Goal: Information Seeking & Learning: Learn about a topic

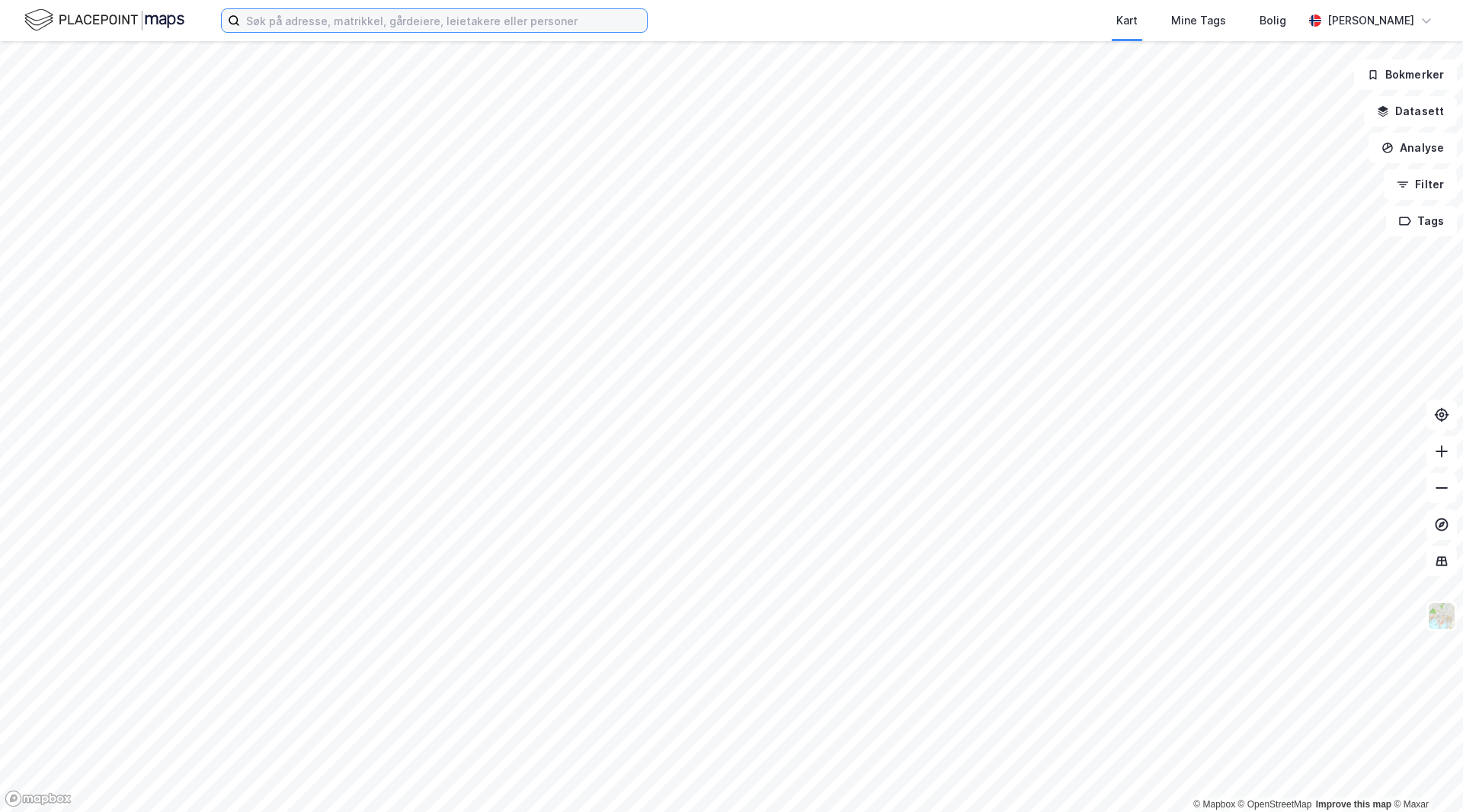
click at [280, 20] on input at bounding box center [443, 21] width 407 height 23
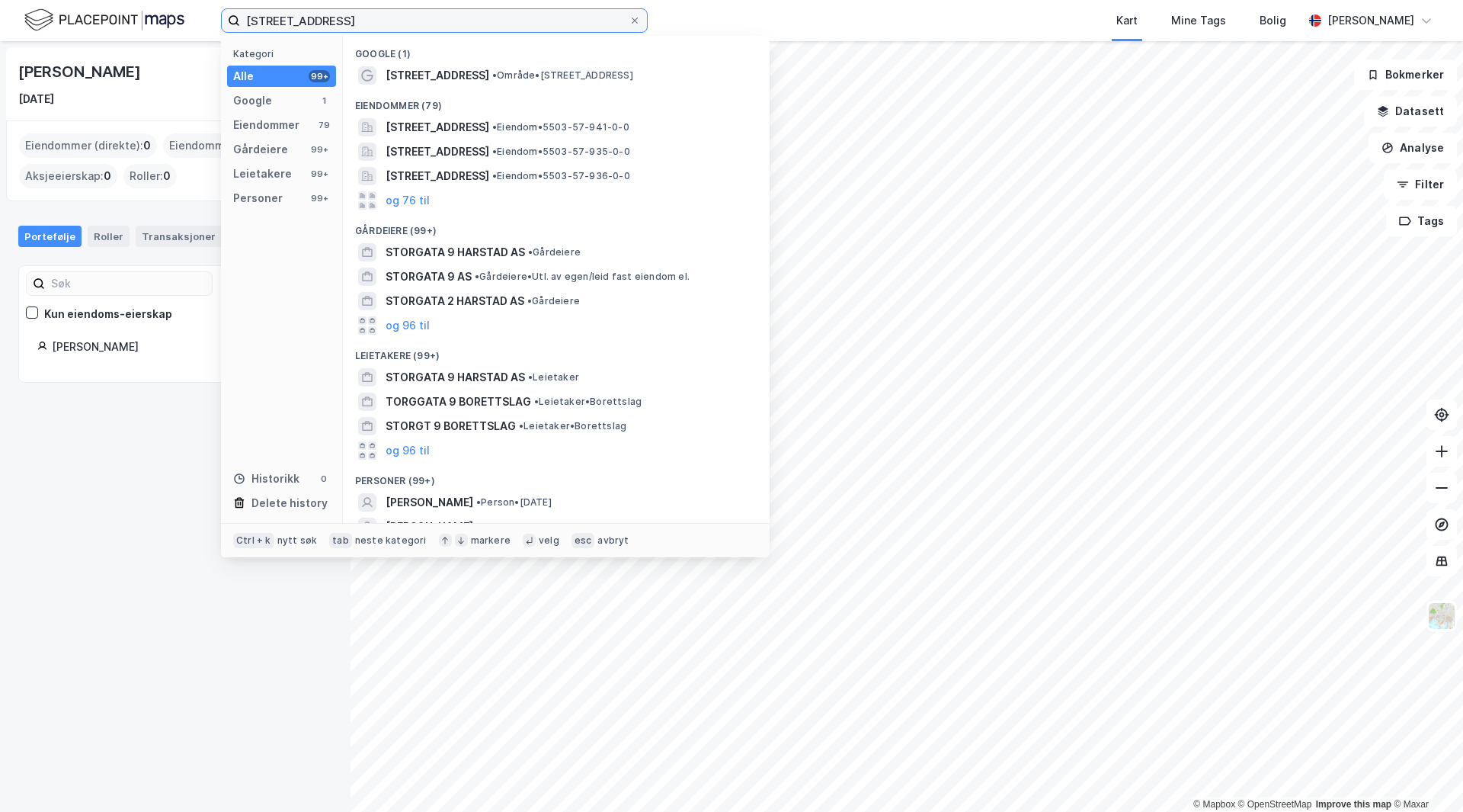
type input "[STREET_ADDRESS]"
click at [589, 87] on div "Eiendommer (79)" at bounding box center [557, 101] width 427 height 27
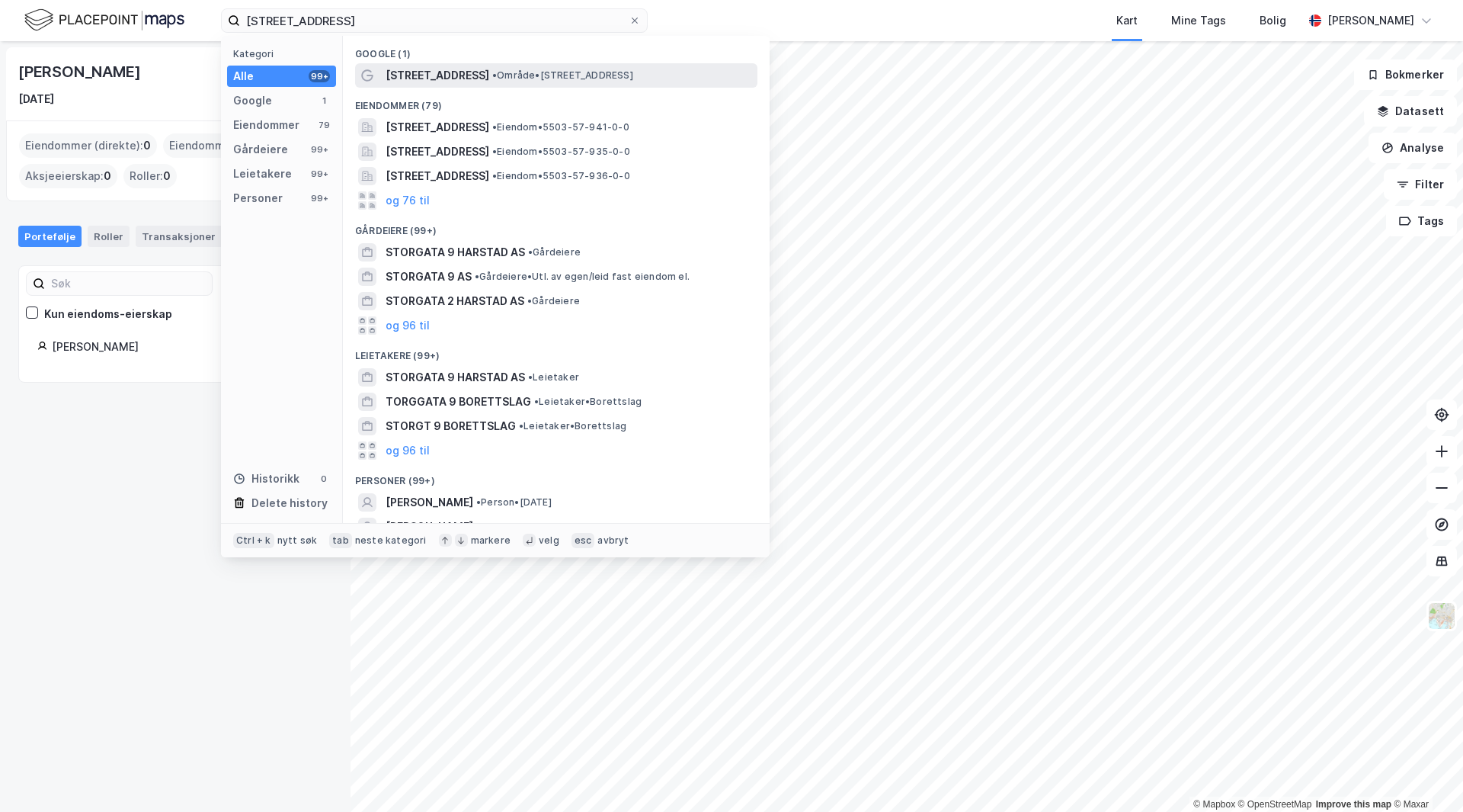
click at [593, 75] on span "• Område • [STREET_ADDRESS]" at bounding box center [563, 75] width 141 height 12
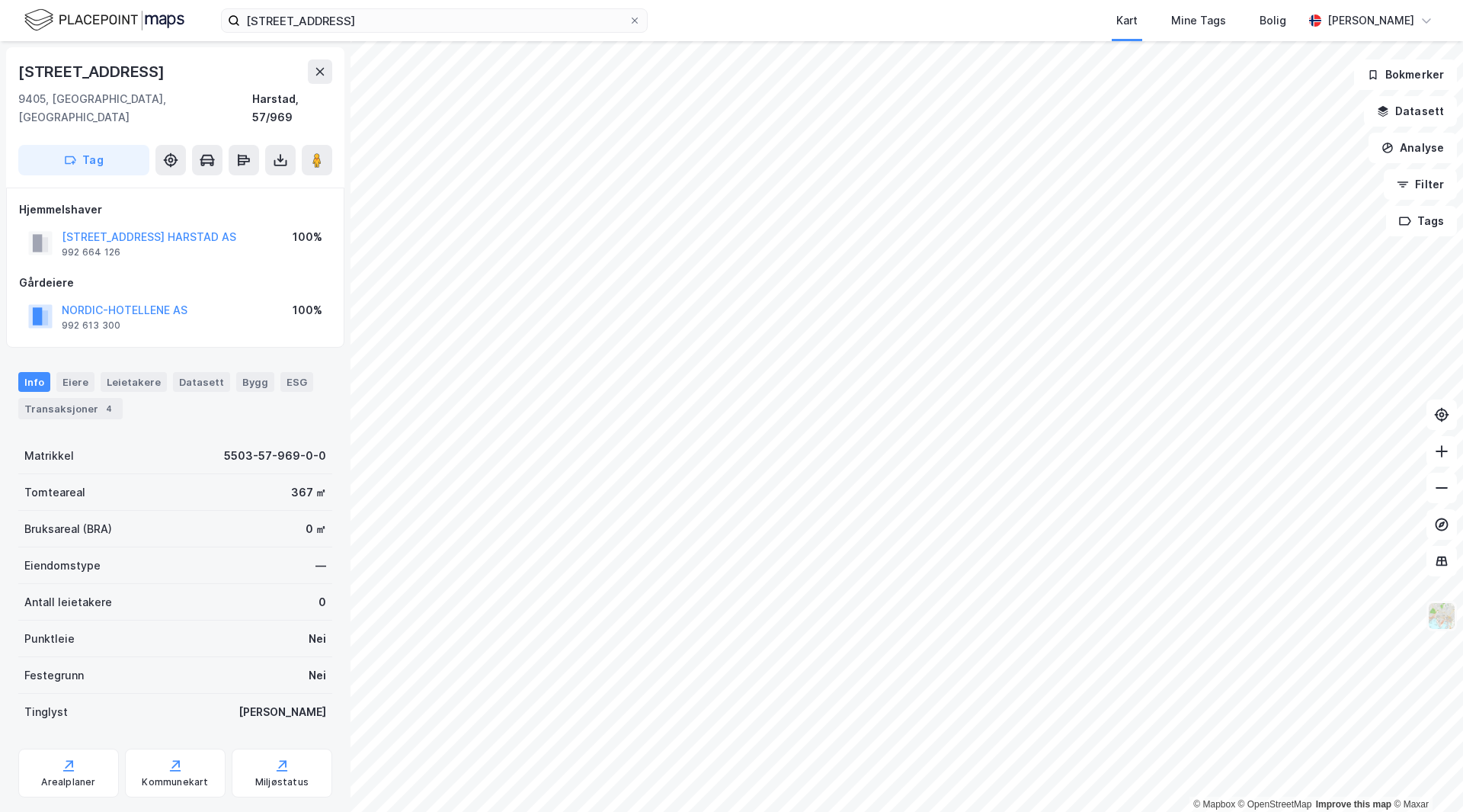
click at [1438, 615] on img at bounding box center [1442, 616] width 29 height 29
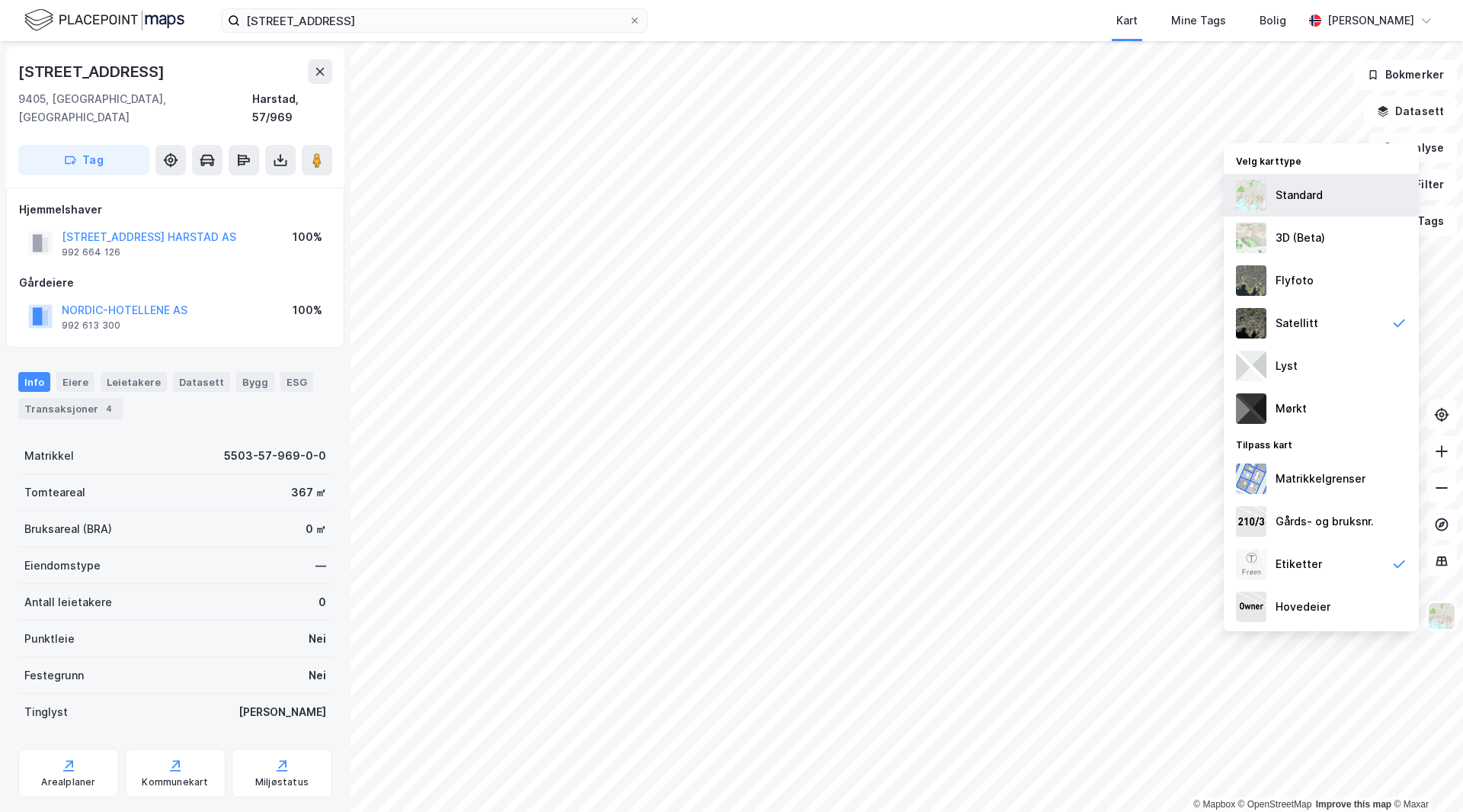
click at [1329, 209] on div "Standard" at bounding box center [1322, 195] width 196 height 43
